Goal: Task Accomplishment & Management: Manage account settings

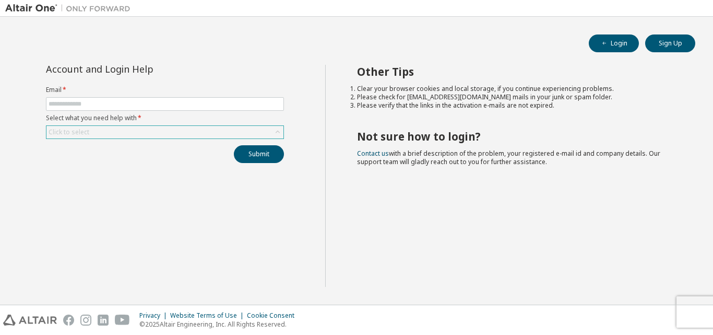
drag, startPoint x: 277, startPoint y: 132, endPoint x: 272, endPoint y: 133, distance: 5.3
click at [276, 132] on icon at bounding box center [278, 132] width 10 height 10
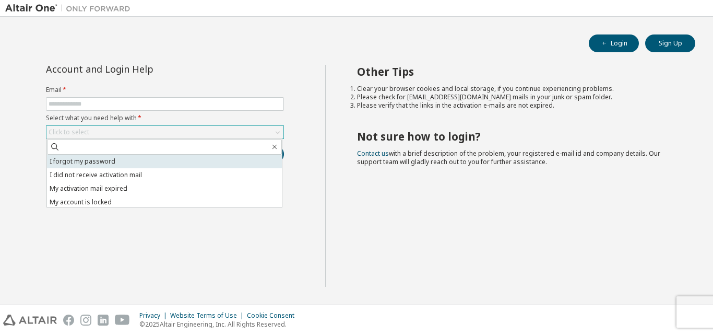
click at [142, 168] on li "I forgot my password" at bounding box center [164, 162] width 235 height 14
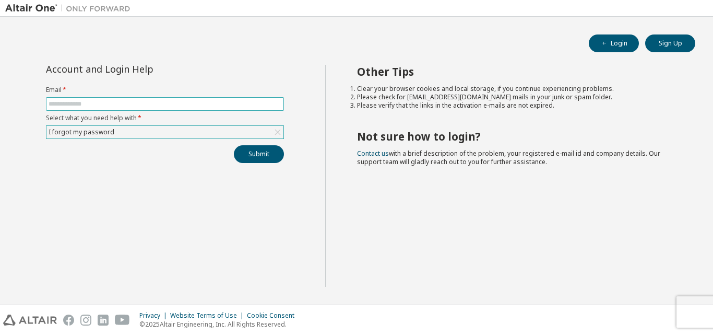
click at [96, 105] on input "text" at bounding box center [165, 104] width 233 height 8
type input "**********"
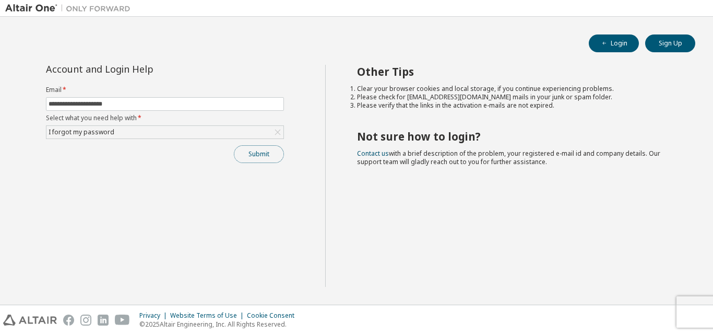
click at [252, 149] on button "Submit" at bounding box center [259, 154] width 50 height 18
click at [253, 154] on button "Submit" at bounding box center [259, 154] width 50 height 18
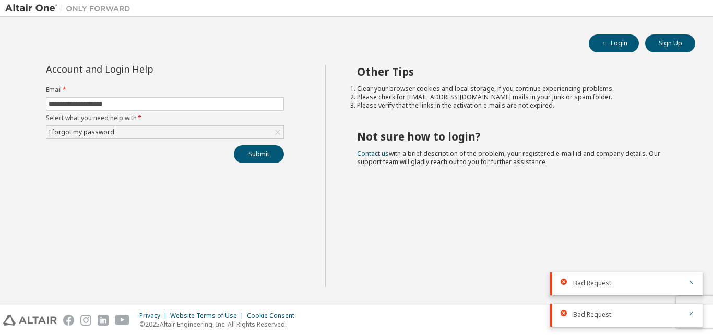
click at [563, 313] on icon at bounding box center [564, 313] width 6 height 6
drag, startPoint x: 567, startPoint y: 282, endPoint x: 593, endPoint y: 284, distance: 26.2
click at [569, 282] on div at bounding box center [567, 281] width 13 height 6
click at [690, 284] on icon "button" at bounding box center [691, 282] width 6 height 6
click at [692, 311] on icon "button" at bounding box center [691, 313] width 6 height 6
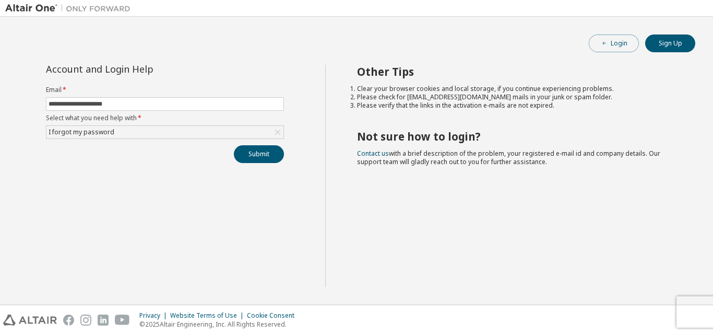
click at [619, 47] on button "Login" at bounding box center [614, 43] width 50 height 18
click at [616, 40] on button "Login" at bounding box center [614, 43] width 50 height 18
